Goal: Task Accomplishment & Management: Use online tool/utility

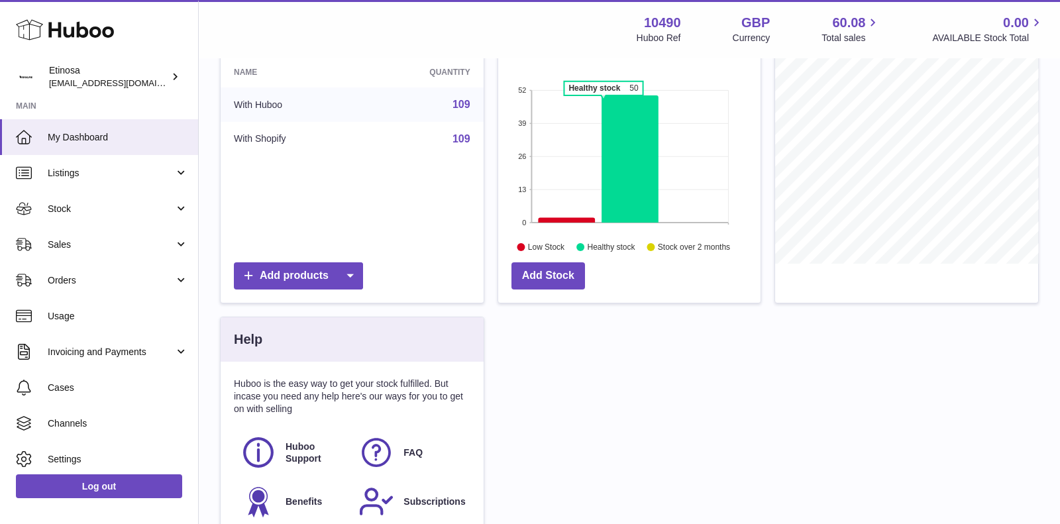
scroll to position [190, 0]
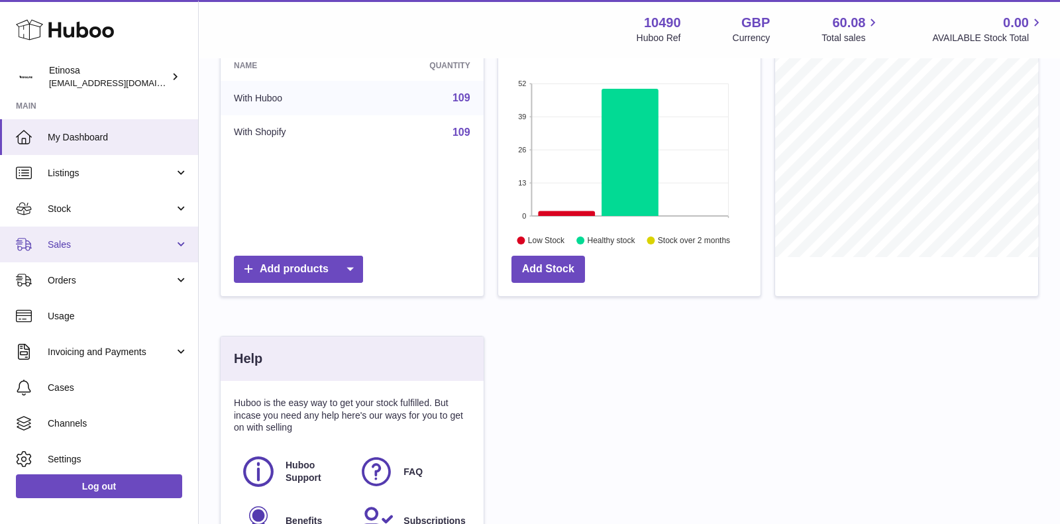
click at [98, 237] on link "Sales" at bounding box center [99, 245] width 198 height 36
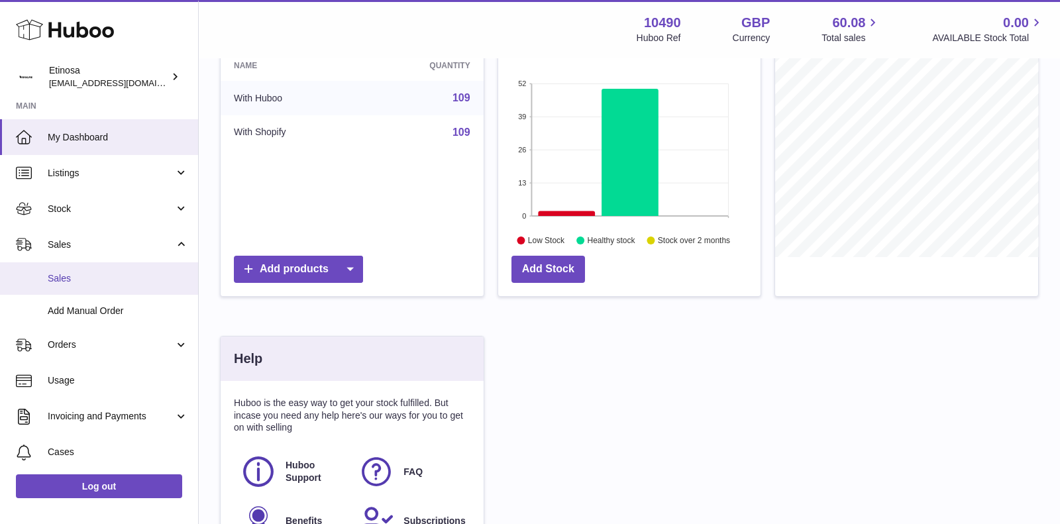
click at [76, 274] on span "Sales" at bounding box center [118, 278] width 140 height 13
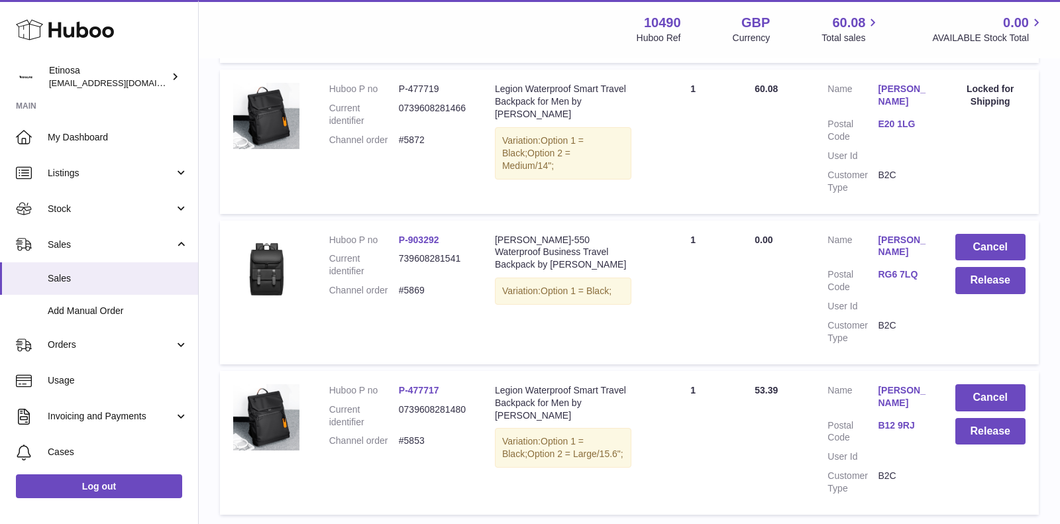
scroll to position [857, 0]
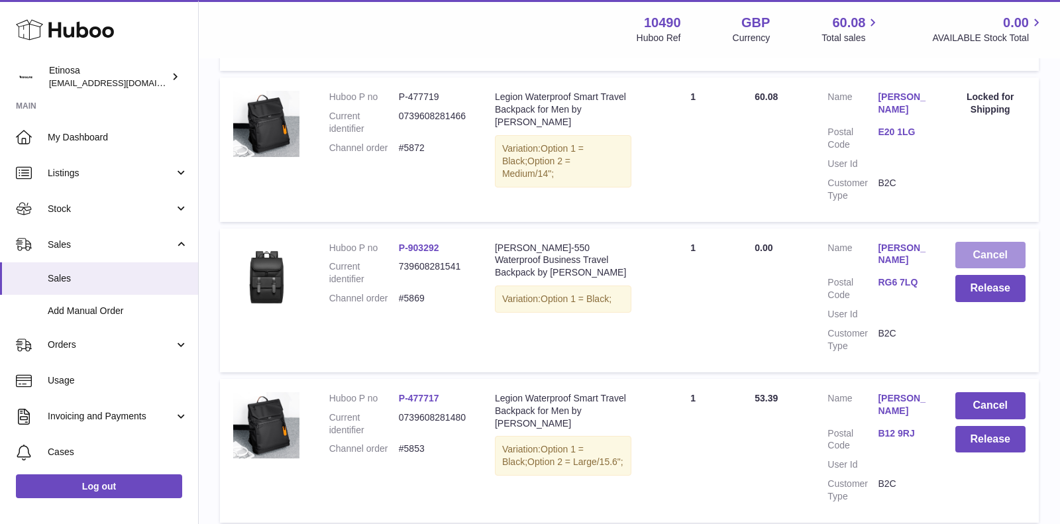
click at [994, 251] on button "Cancel" at bounding box center [990, 255] width 71 height 27
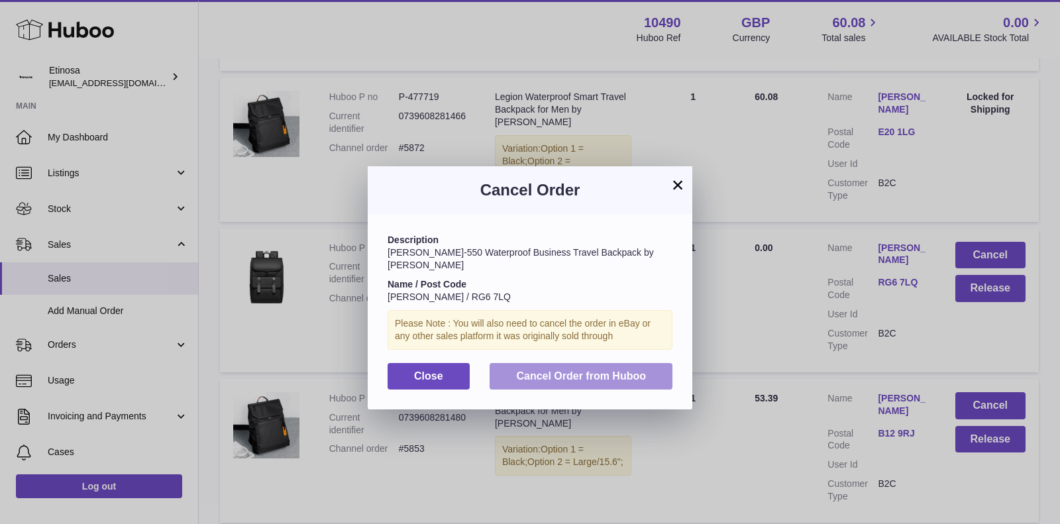
click at [619, 370] on span "Cancel Order from Huboo" at bounding box center [581, 375] width 130 height 11
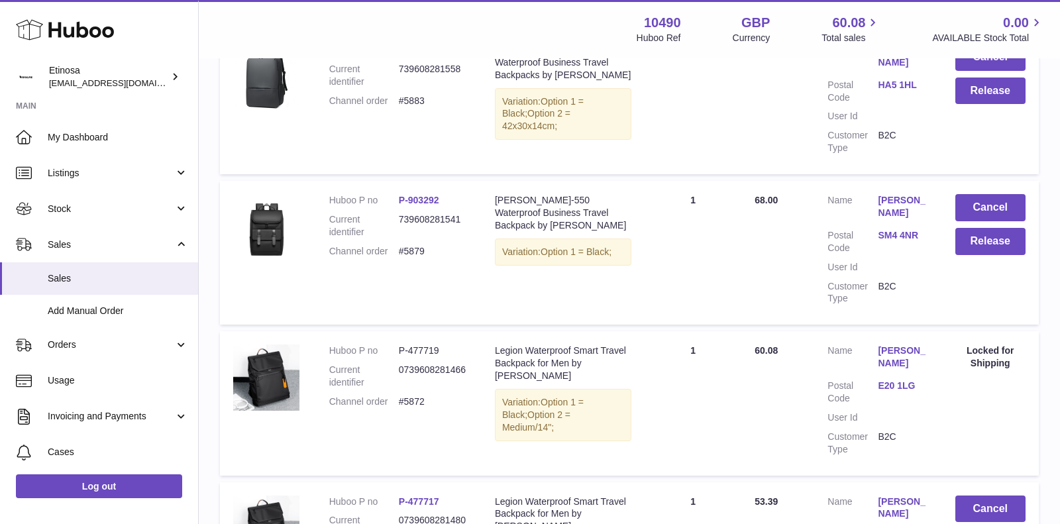
scroll to position [541, 0]
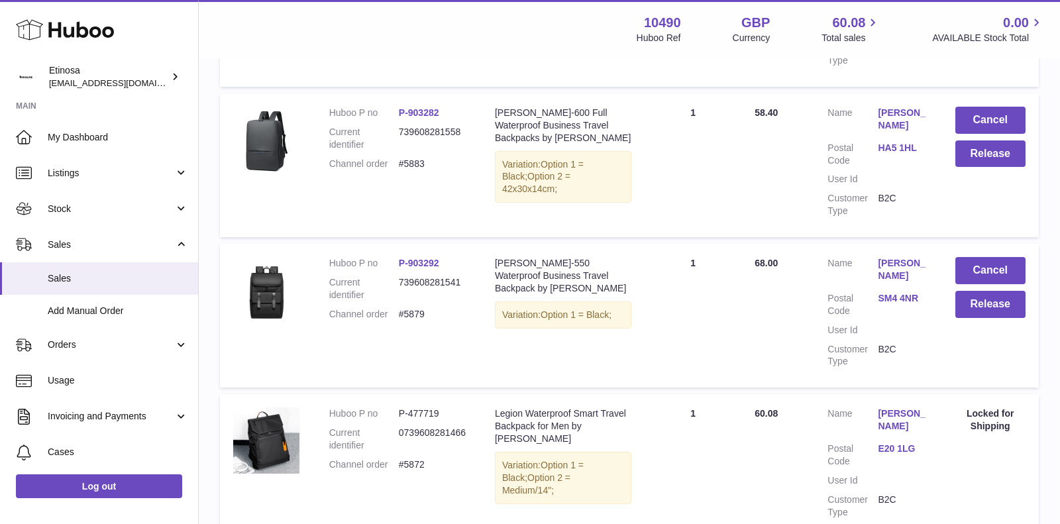
click at [902, 297] on link "SM4 4NR" at bounding box center [903, 298] width 50 height 13
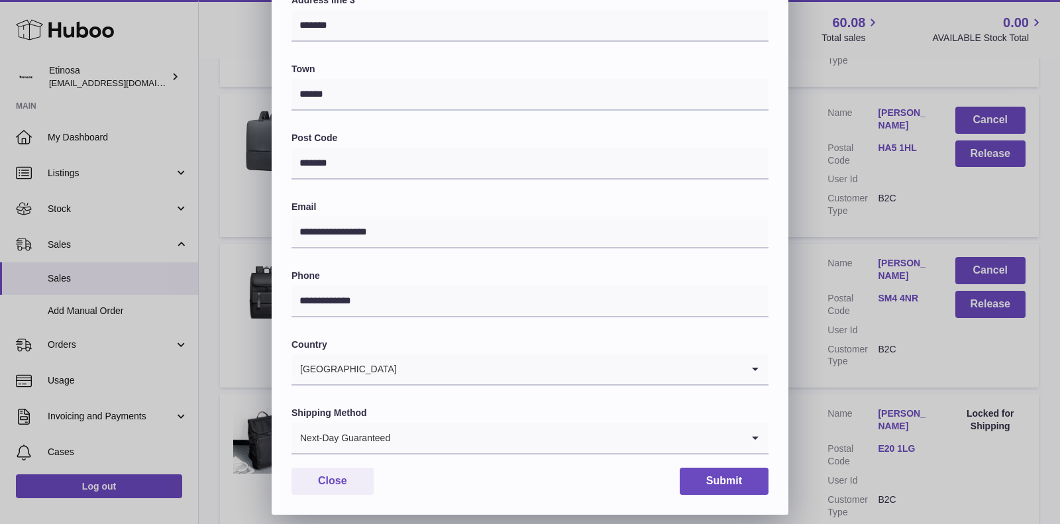
scroll to position [310, 0]
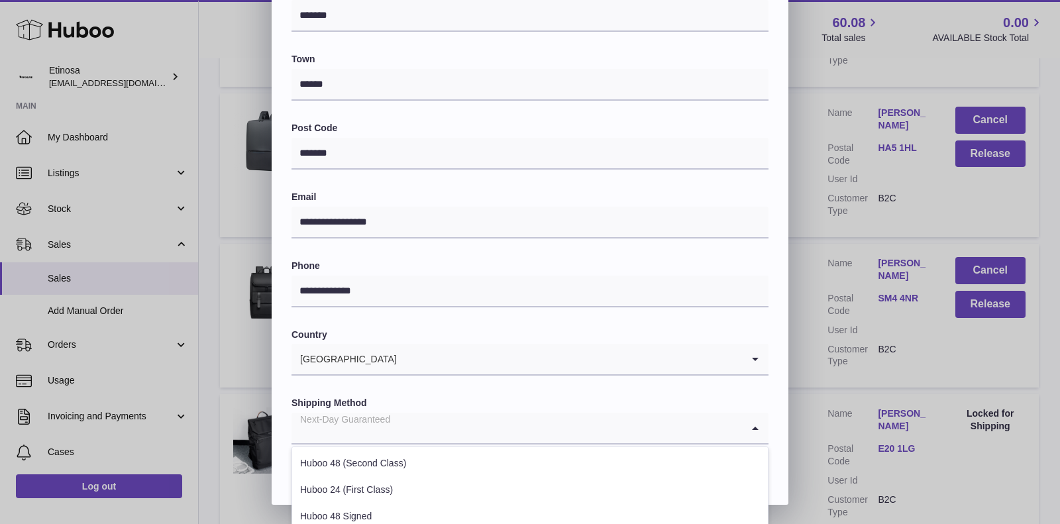
click at [574, 428] on input "Search for option" at bounding box center [516, 428] width 450 height 30
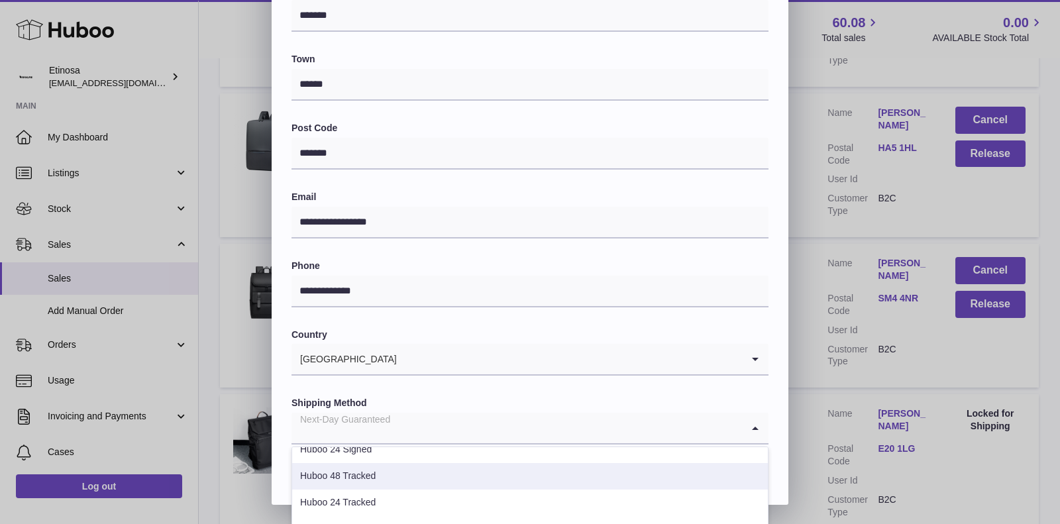
scroll to position [387, 0]
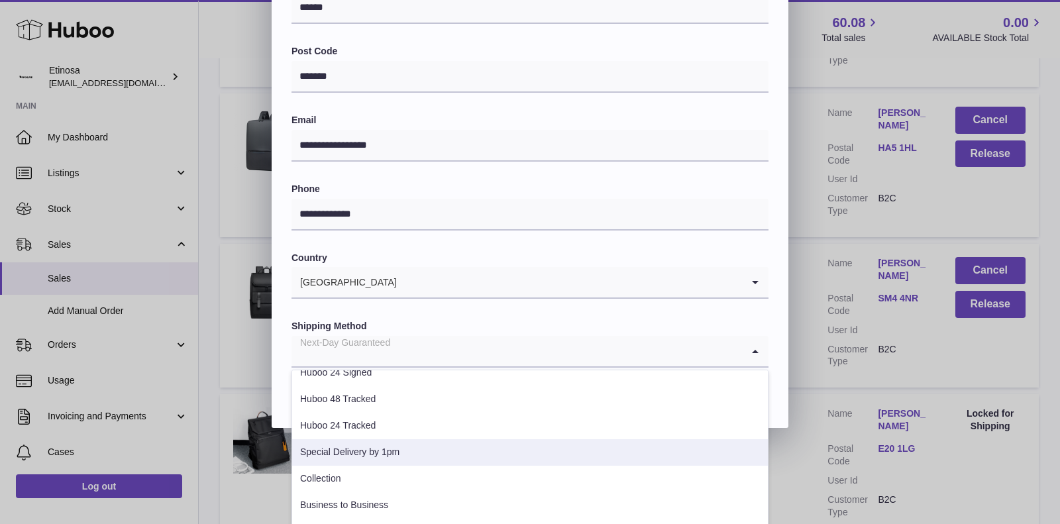
click at [404, 456] on li "Special Delivery by 1pm" at bounding box center [530, 452] width 476 height 26
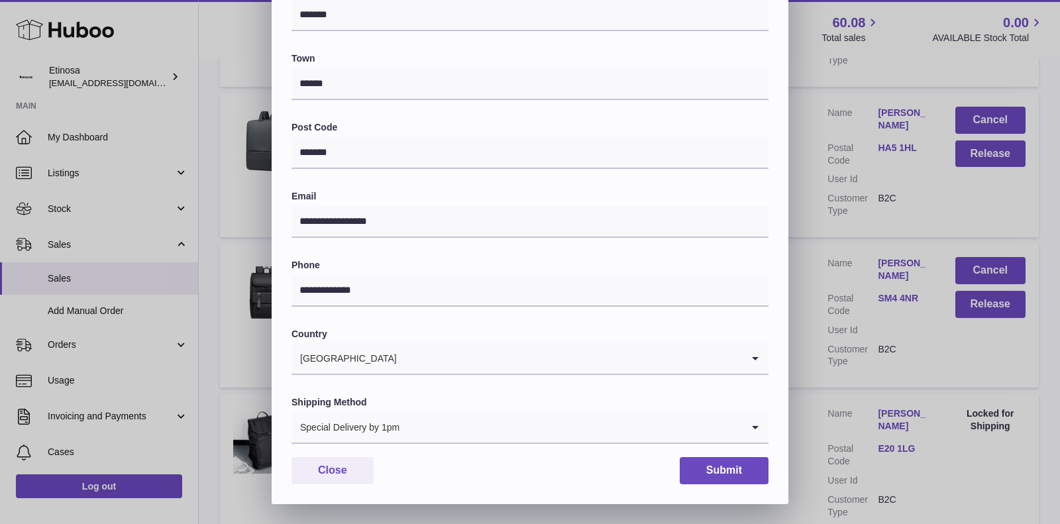
scroll to position [310, 0]
click at [739, 477] on button "Submit" at bounding box center [724, 471] width 89 height 27
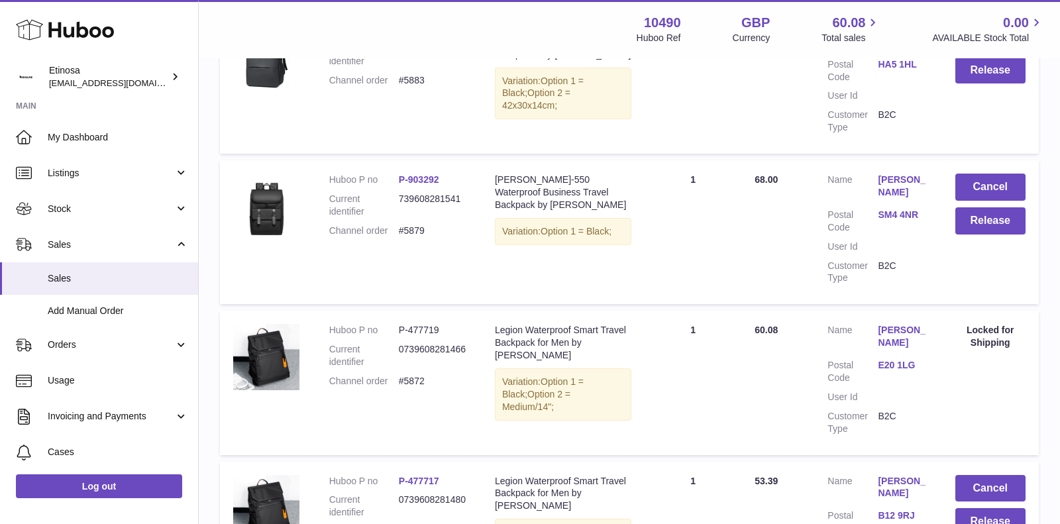
scroll to position [593, 0]
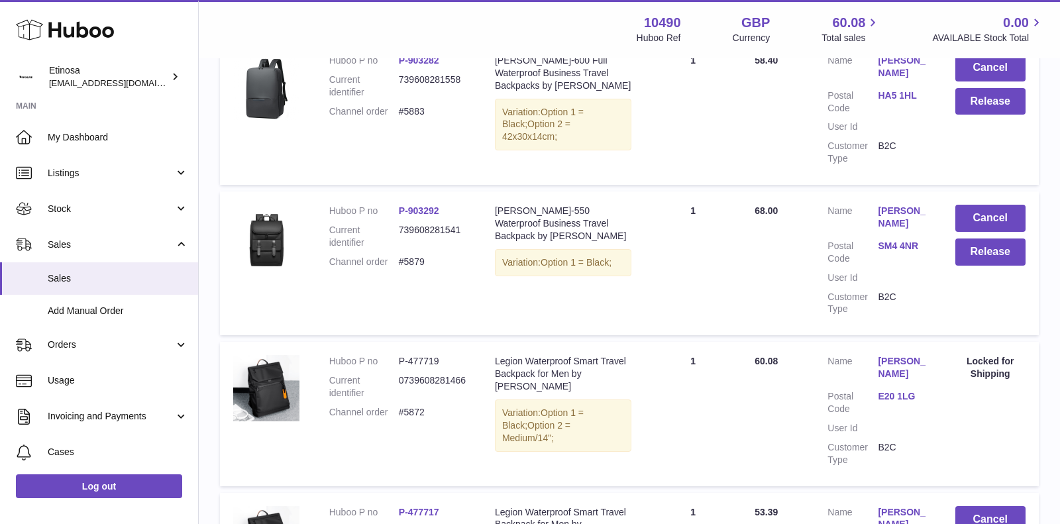
click at [900, 243] on link "SM4 4NR" at bounding box center [903, 246] width 50 height 13
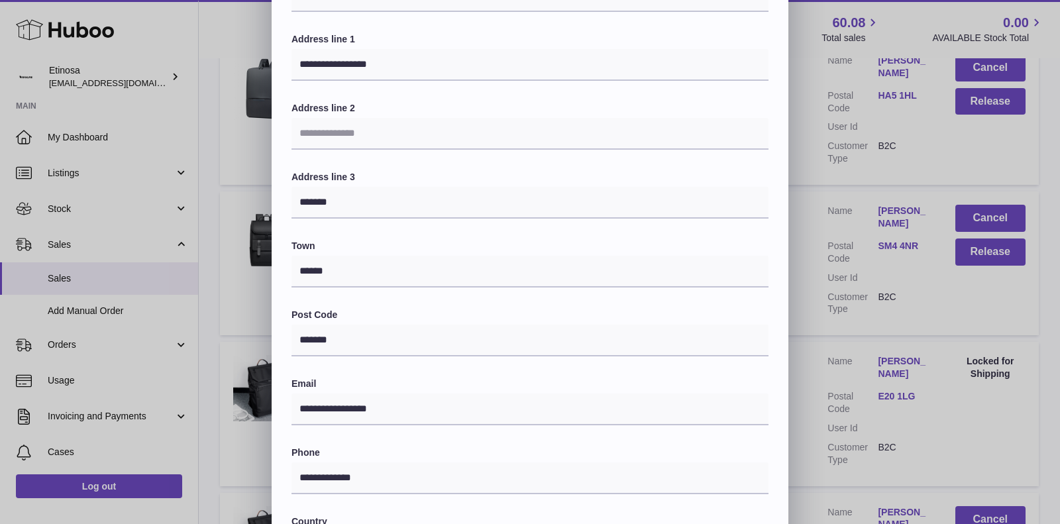
scroll to position [0, 0]
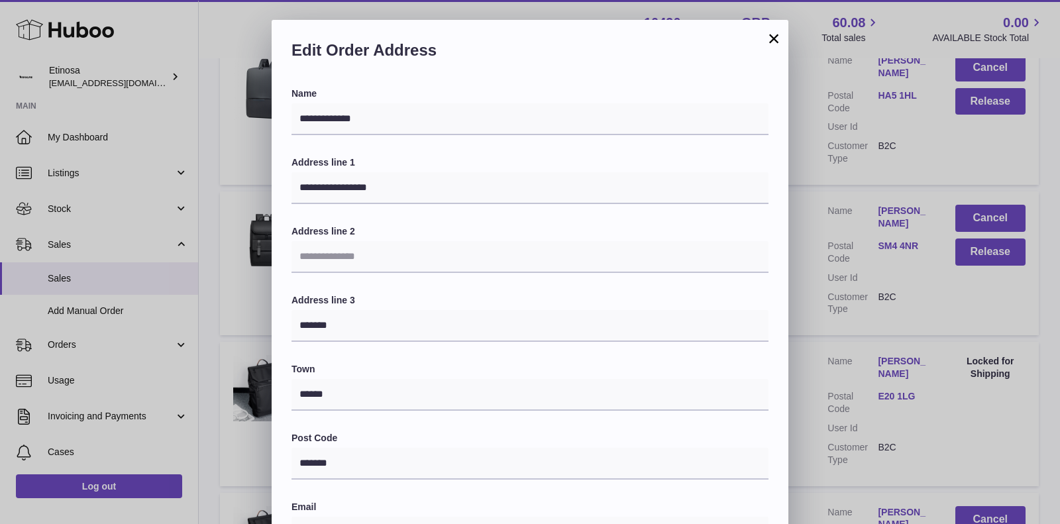
click at [775, 46] on button "×" at bounding box center [774, 38] width 16 height 16
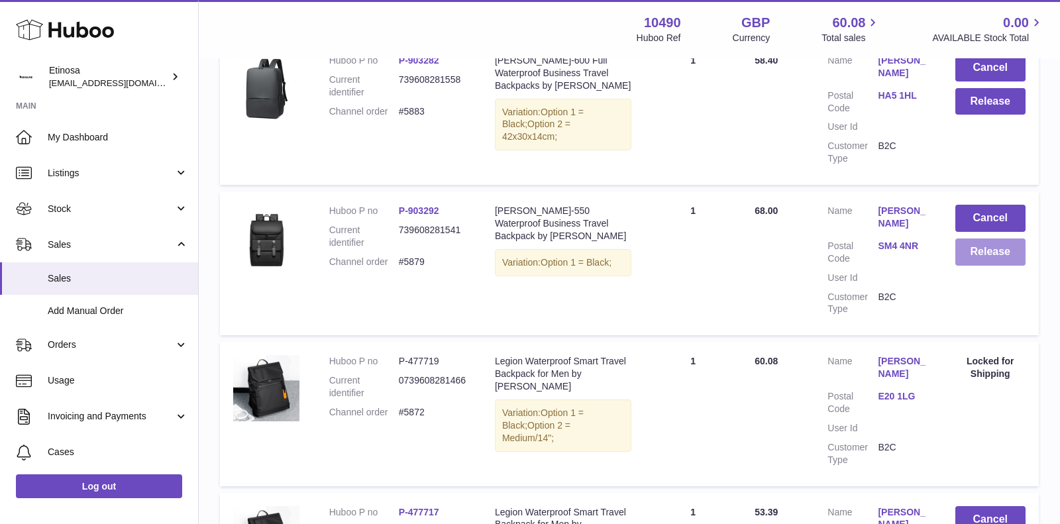
click at [973, 251] on button "Release" at bounding box center [990, 251] width 71 height 27
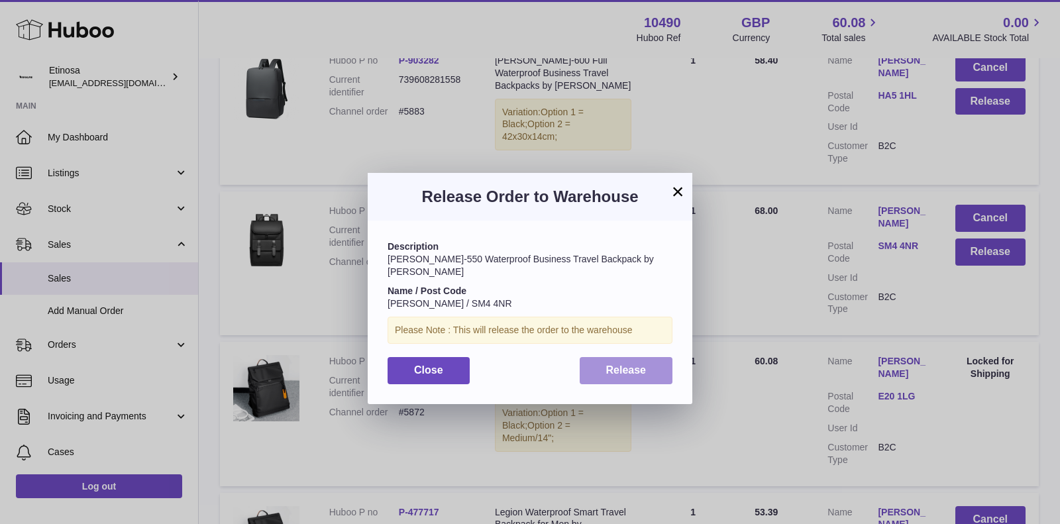
click at [626, 364] on span "Release" at bounding box center [626, 369] width 40 height 11
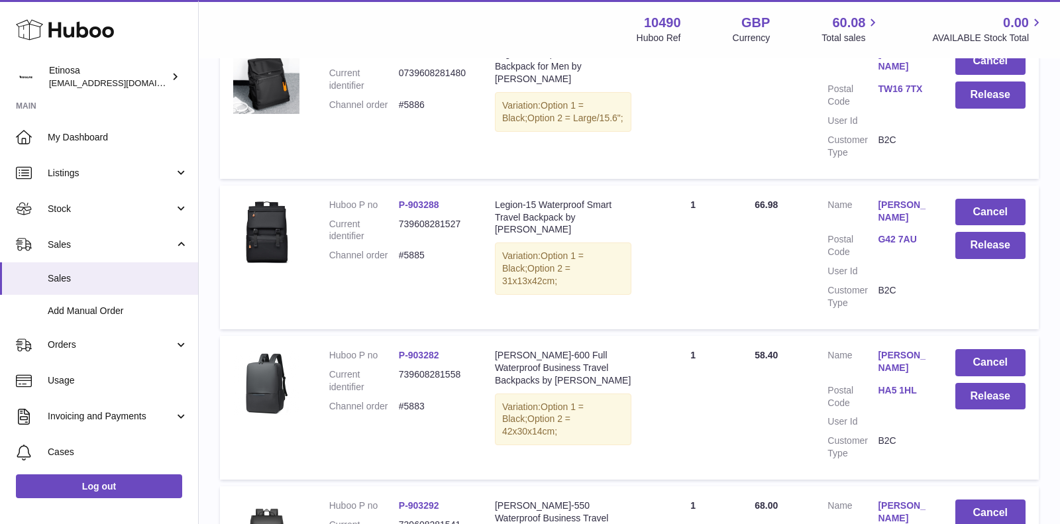
scroll to position [295, 0]
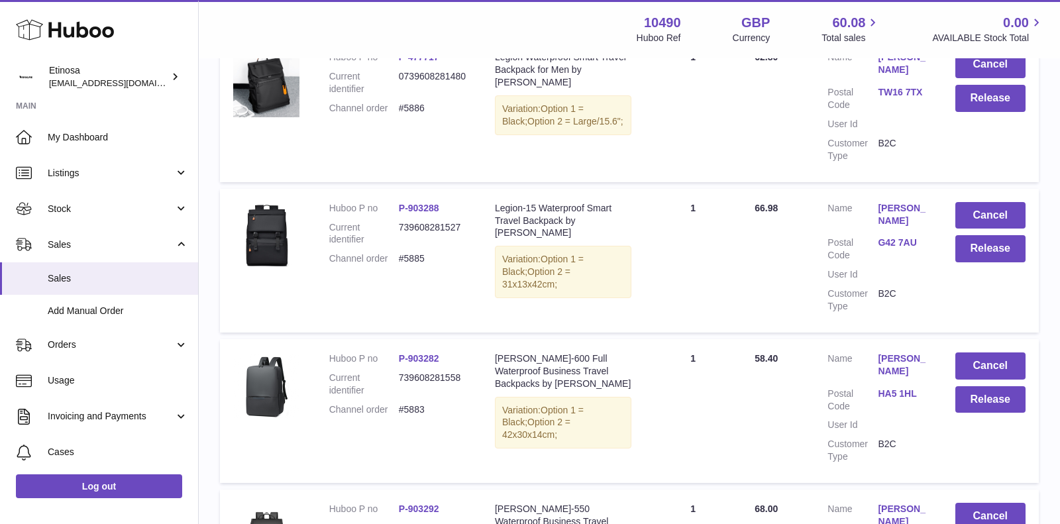
click at [890, 393] on link "HA5 1HL" at bounding box center [903, 394] width 50 height 13
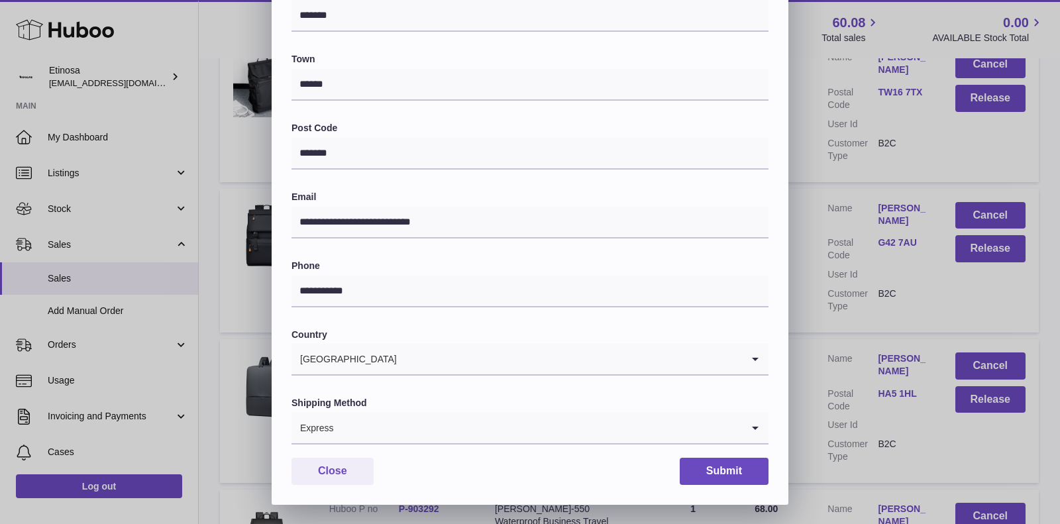
scroll to position [0, 0]
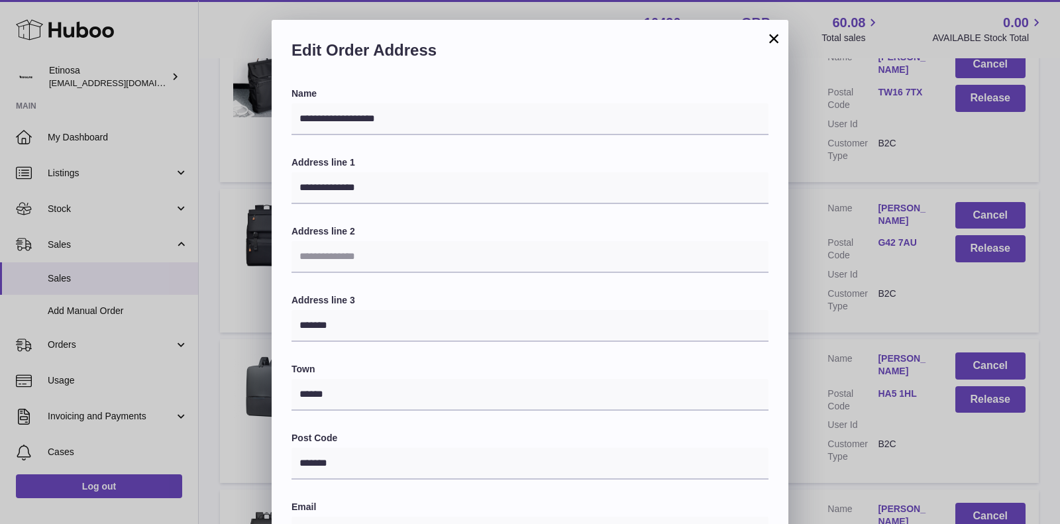
click at [777, 37] on button "×" at bounding box center [774, 38] width 16 height 16
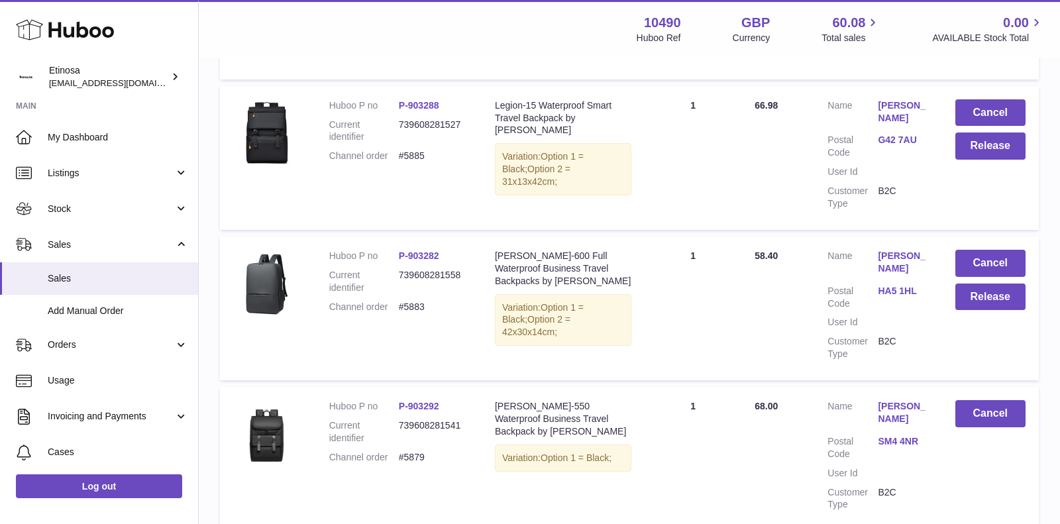
scroll to position [415, 0]
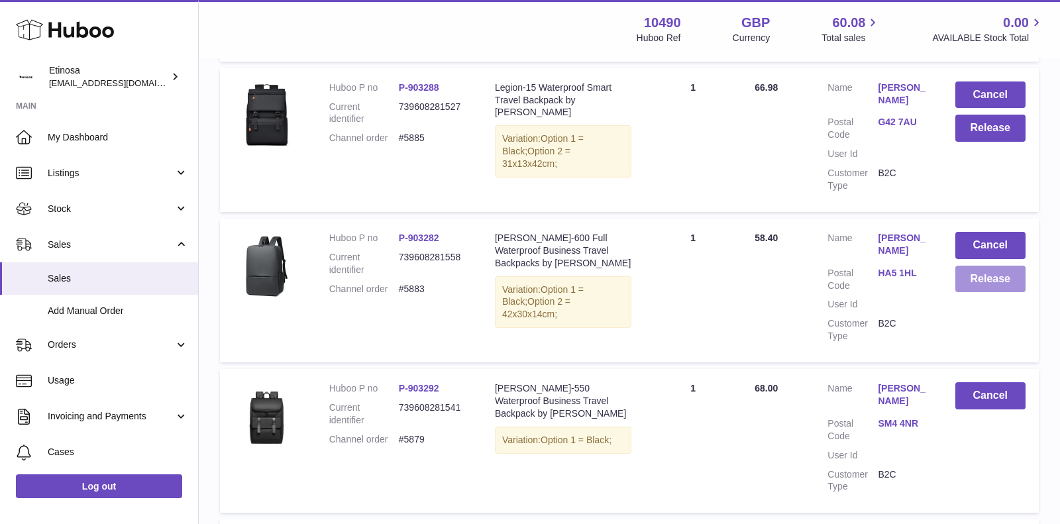
click at [998, 283] on button "Release" at bounding box center [990, 279] width 71 height 27
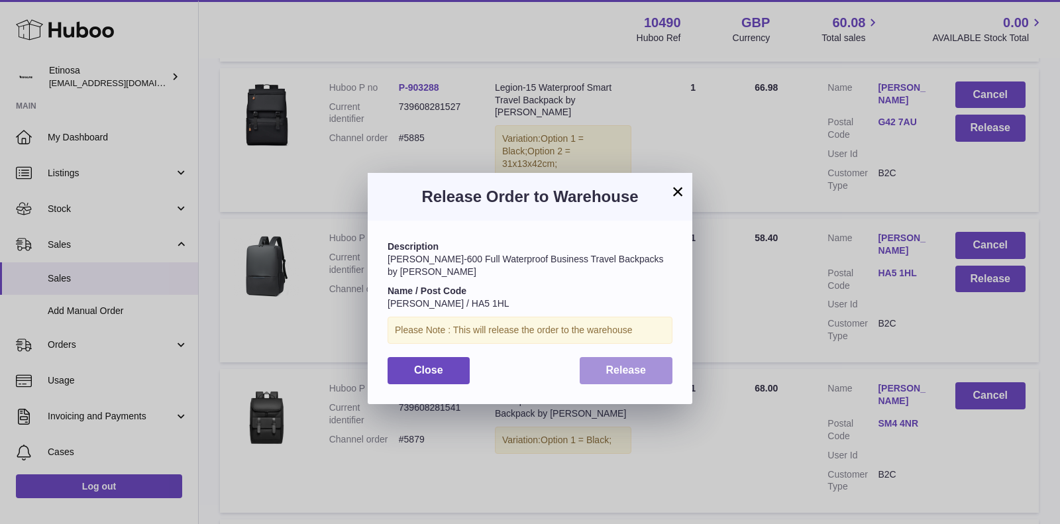
click at [648, 360] on button "Release" at bounding box center [626, 370] width 93 height 27
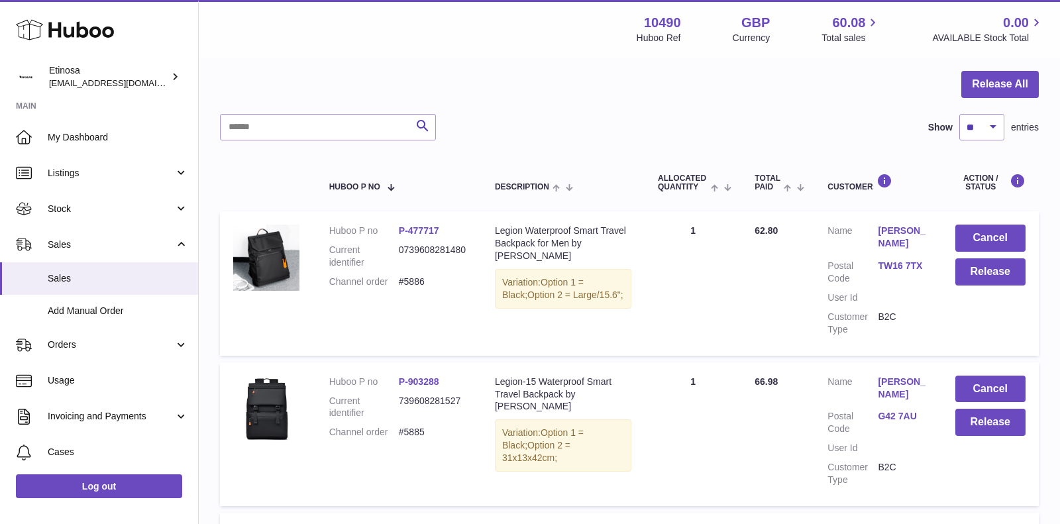
scroll to position [164, 0]
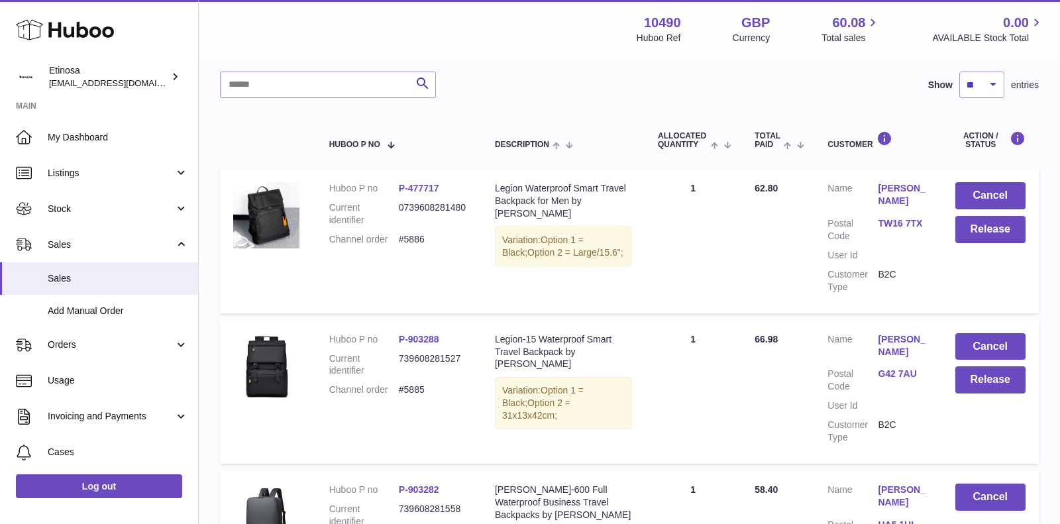
click at [892, 372] on link "G42 7AU" at bounding box center [903, 374] width 50 height 13
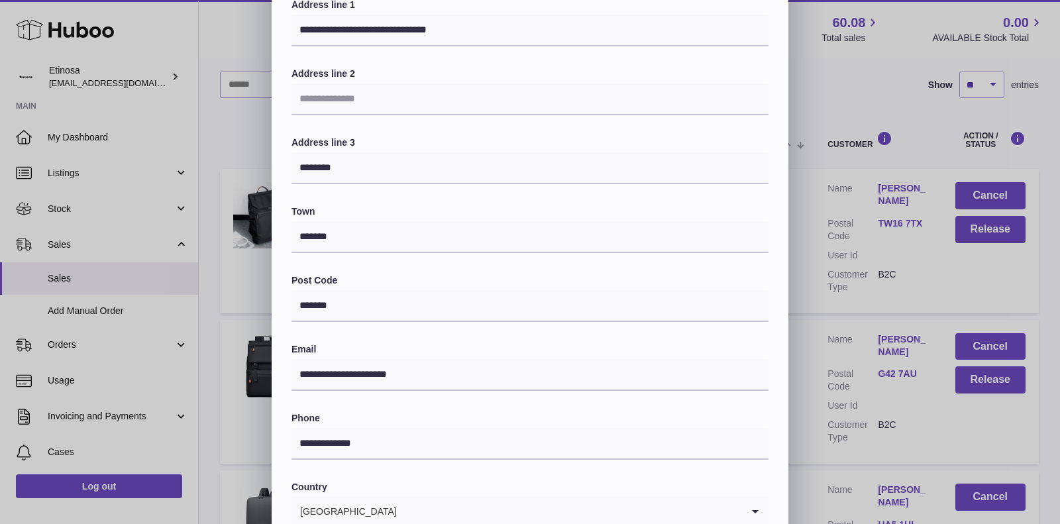
scroll to position [0, 0]
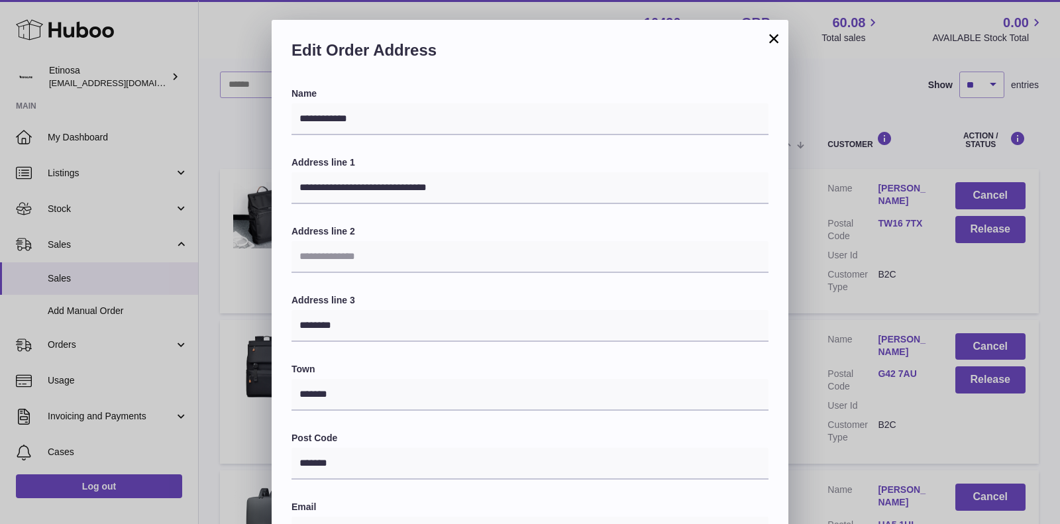
click at [774, 42] on button "×" at bounding box center [774, 38] width 16 height 16
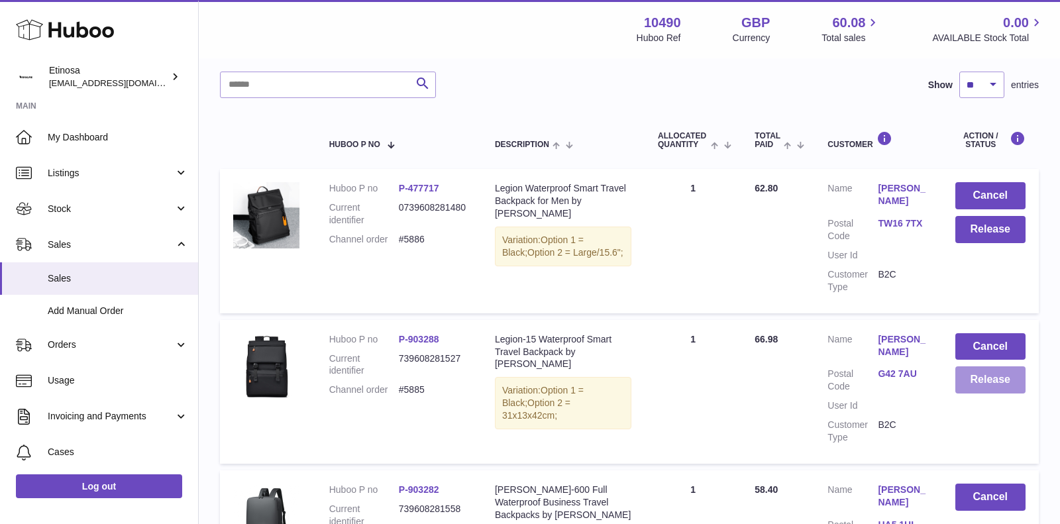
click at [992, 387] on button "Release" at bounding box center [990, 379] width 71 height 27
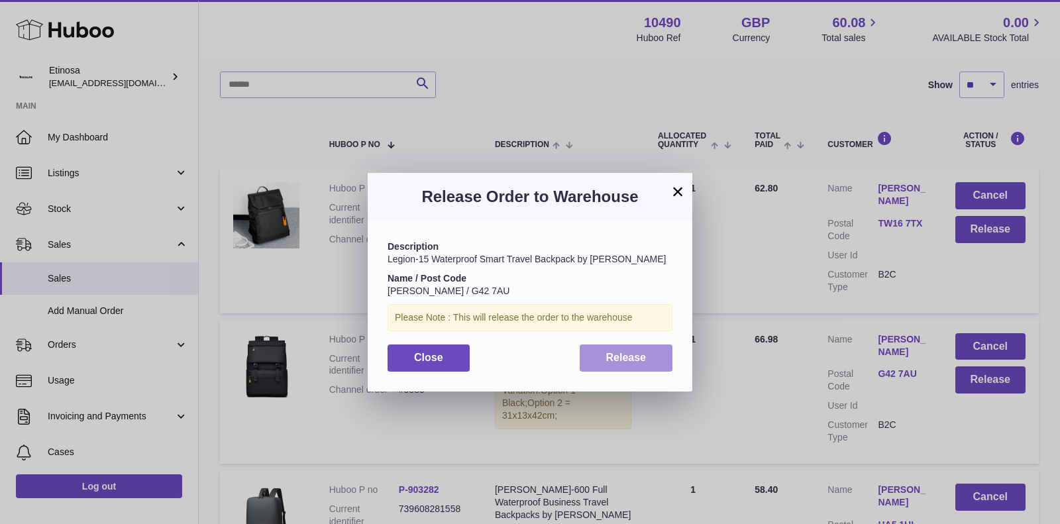
click at [651, 362] on button "Release" at bounding box center [626, 357] width 93 height 27
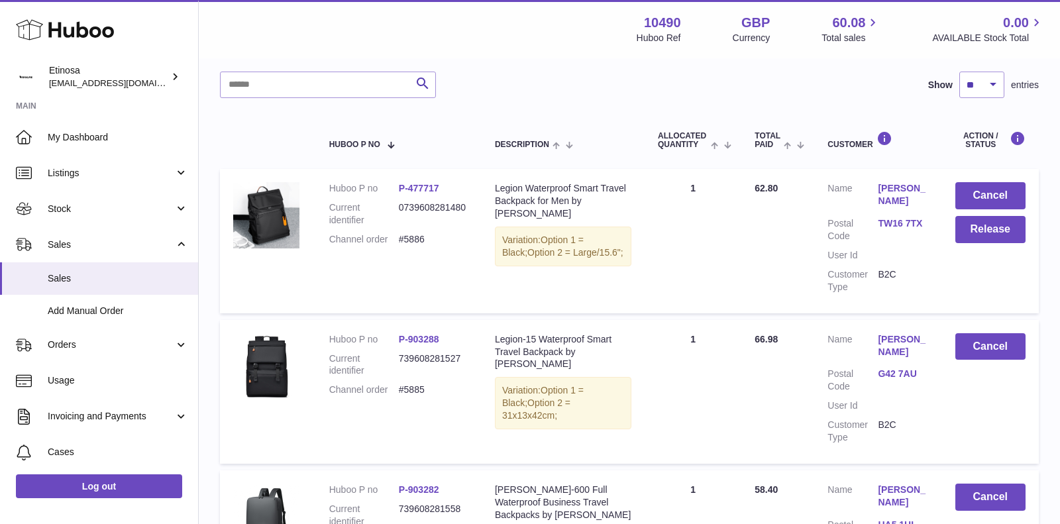
click at [900, 222] on link "TW16 7TX" at bounding box center [903, 223] width 50 height 13
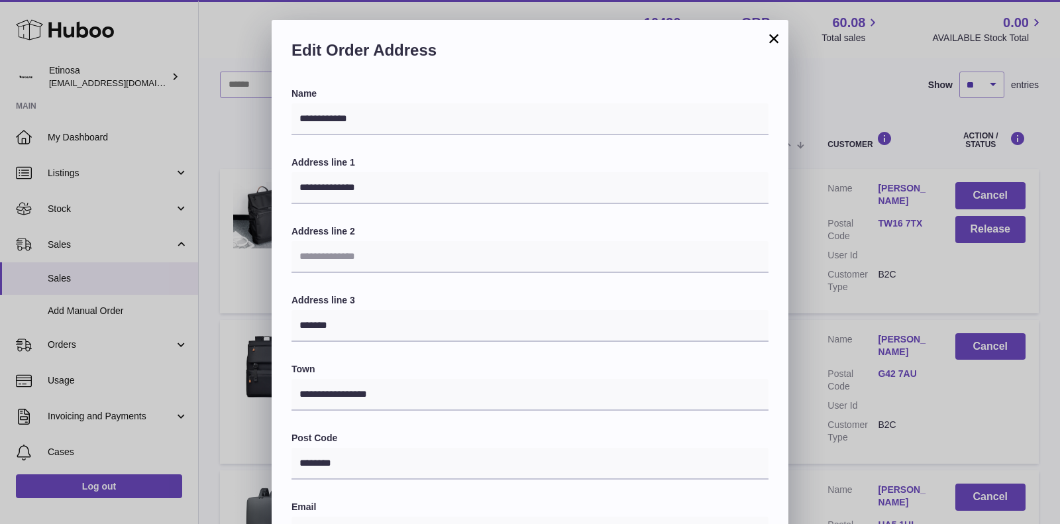
click at [771, 38] on button "×" at bounding box center [774, 38] width 16 height 16
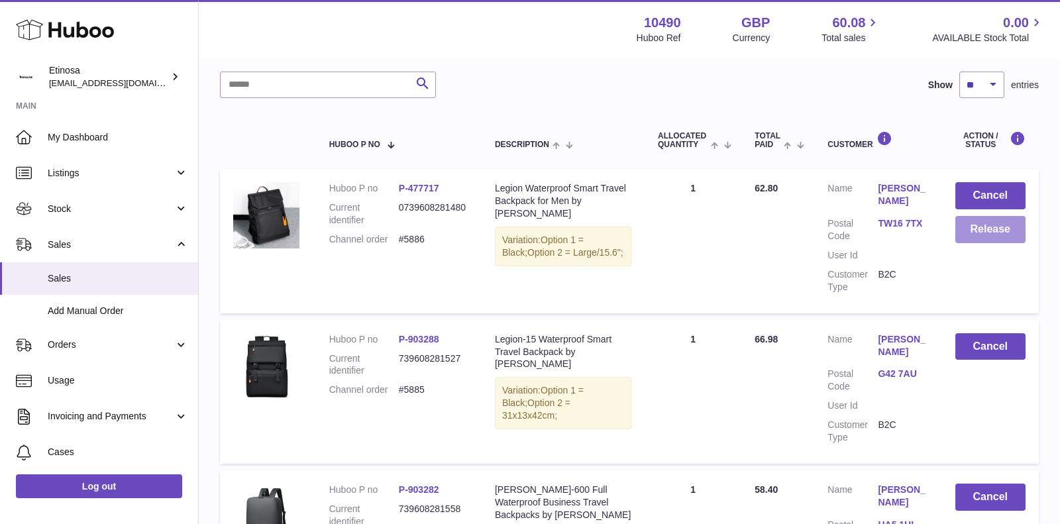
click at [963, 223] on button "Release" at bounding box center [990, 229] width 71 height 27
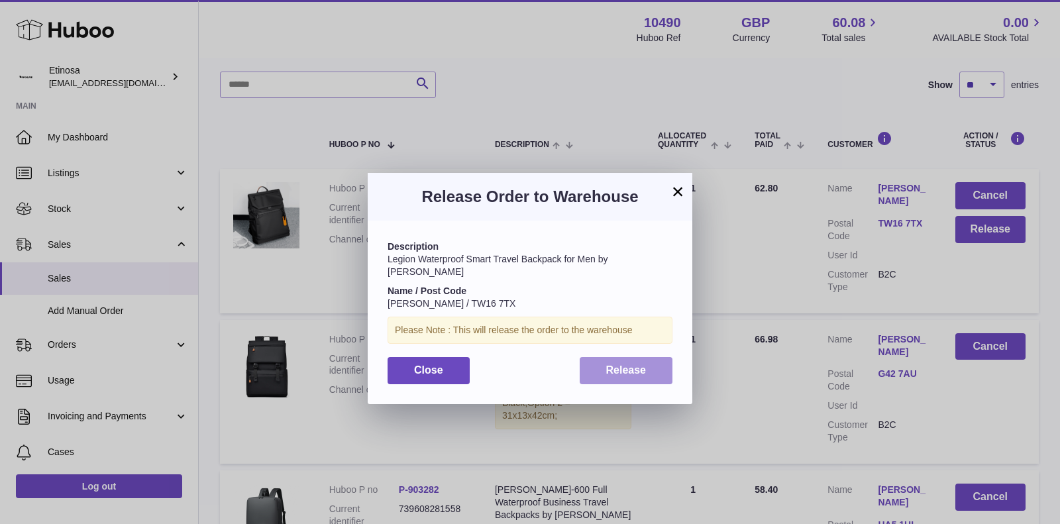
click at [617, 364] on span "Release" at bounding box center [626, 369] width 40 height 11
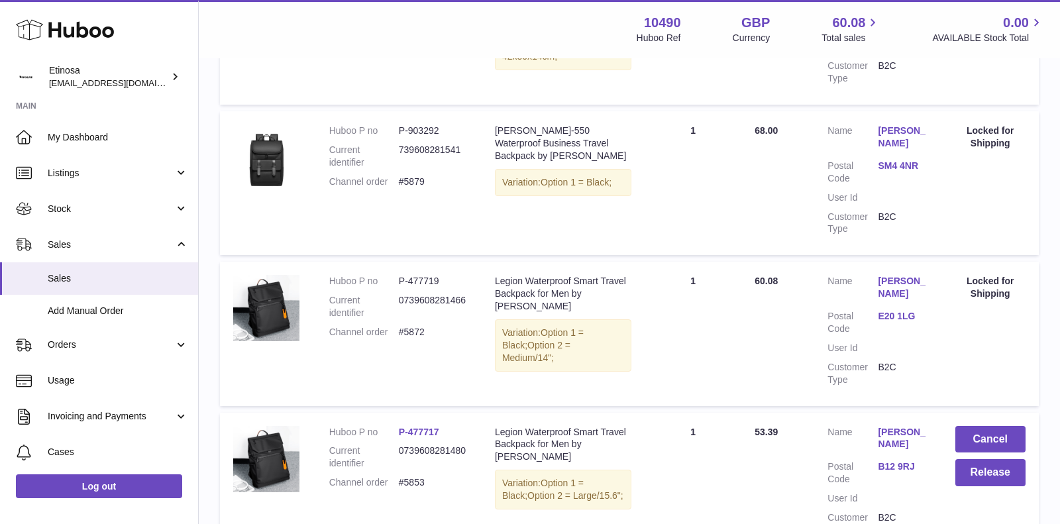
scroll to position [816, 0]
